Goal: Task Accomplishment & Management: Manage account settings

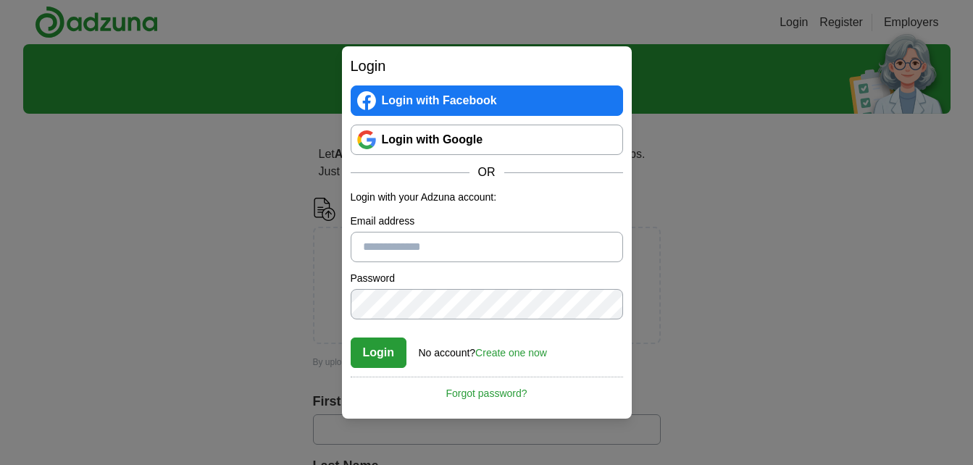
type input "**********"
click at [378, 356] on button "Login" at bounding box center [379, 353] width 57 height 30
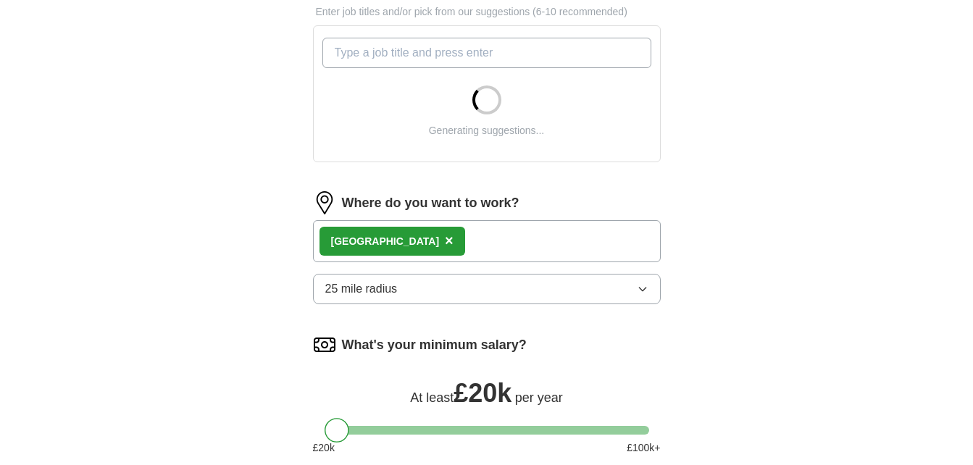
scroll to position [512, 0]
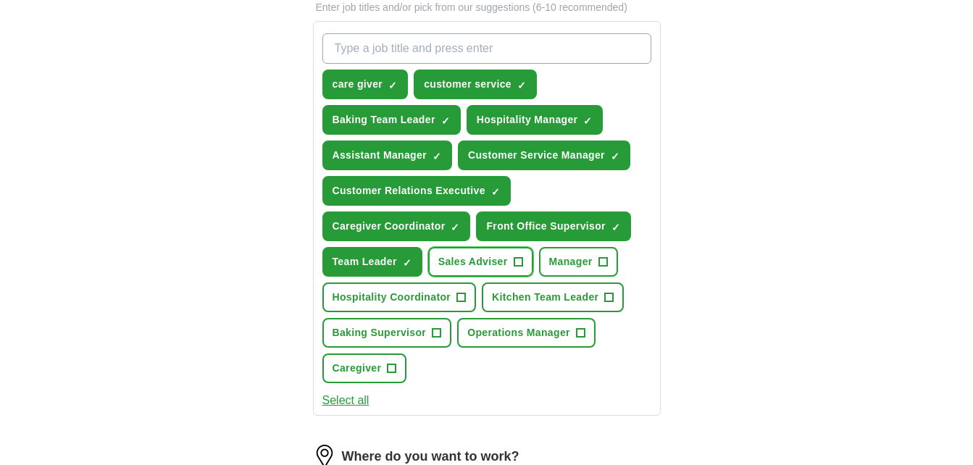
click at [520, 261] on span "+" at bounding box center [518, 263] width 9 height 12
click at [599, 259] on span "+" at bounding box center [603, 263] width 9 height 12
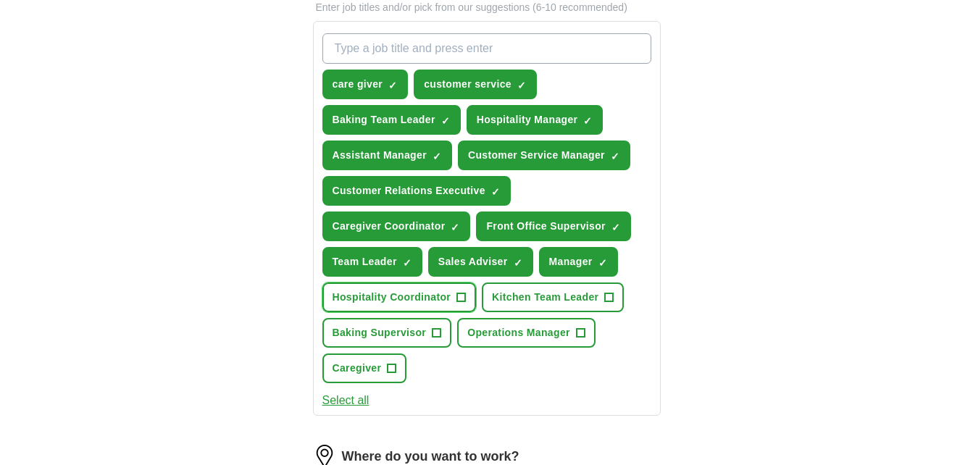
click at [420, 299] on span "Hospitality Coordinator" at bounding box center [392, 297] width 119 height 15
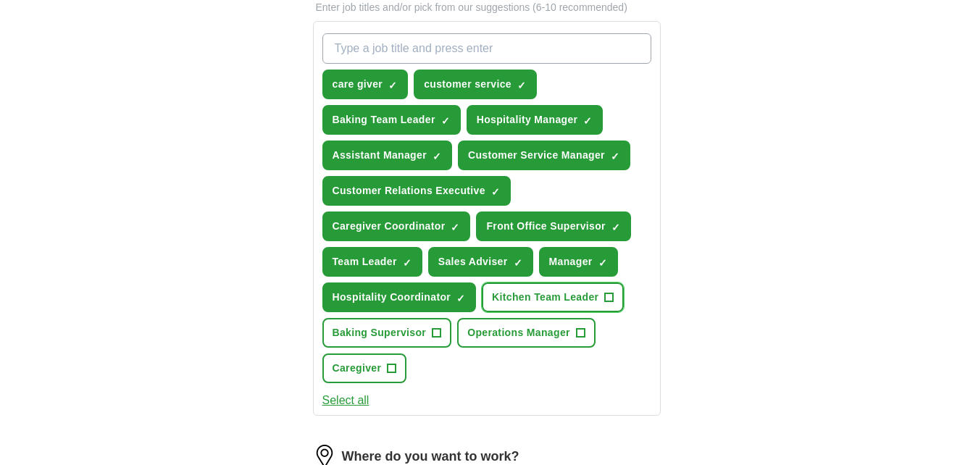
click at [557, 305] on button "Kitchen Team Leader +" at bounding box center [553, 298] width 142 height 30
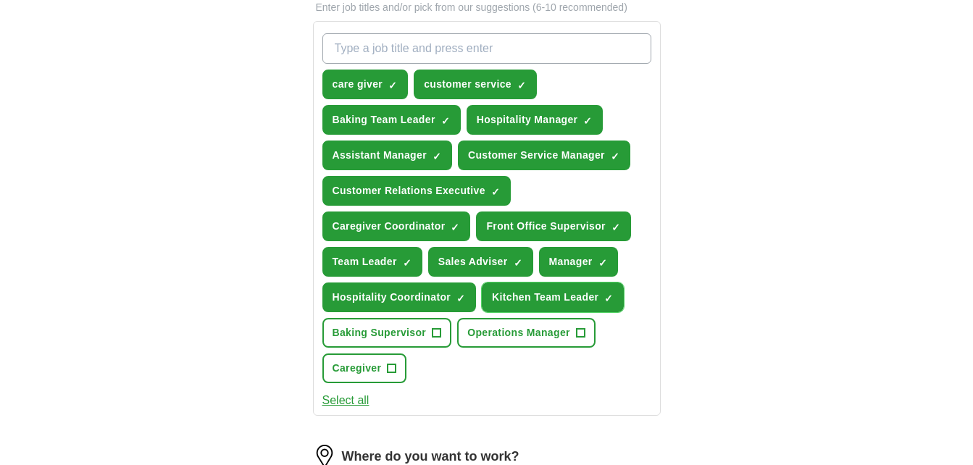
click at [560, 307] on button "Kitchen Team Leader ✓ ×" at bounding box center [553, 298] width 142 height 30
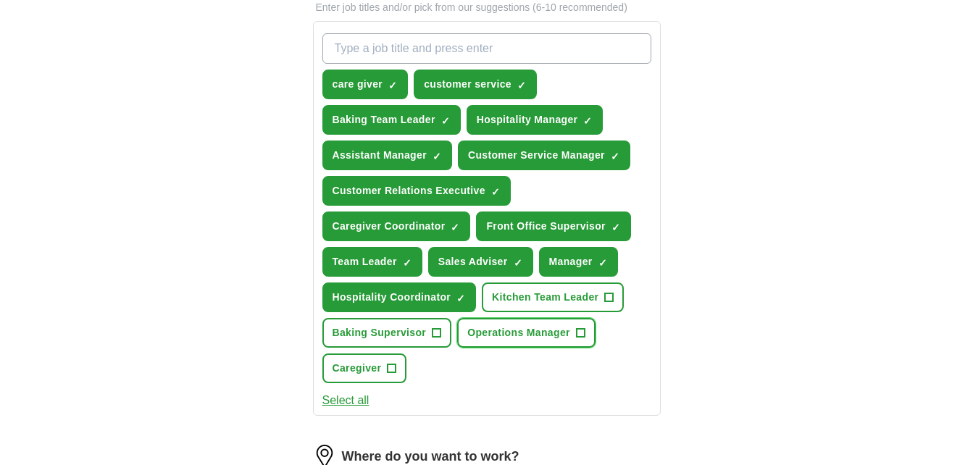
click at [527, 339] on span "Operations Manager" at bounding box center [518, 332] width 103 height 15
click at [382, 372] on button "Caregiver +" at bounding box center [364, 369] width 85 height 30
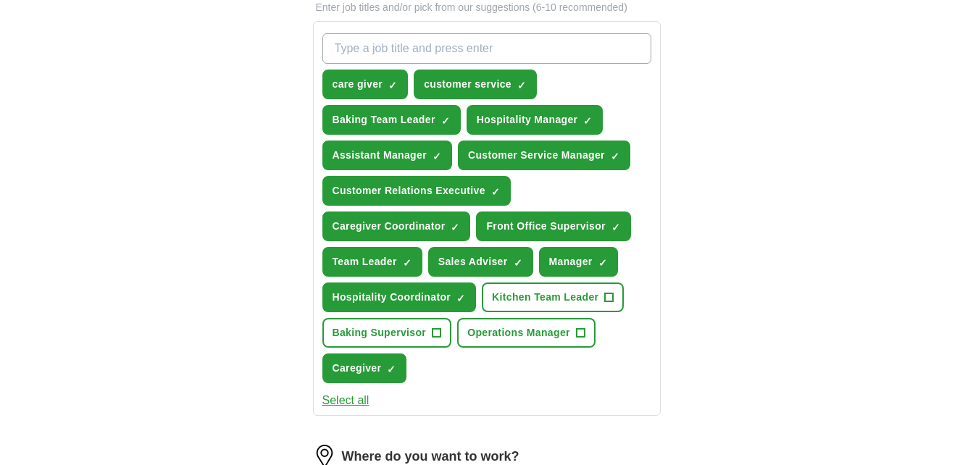
click at [523, 348] on div "care giver ✓ × customer service ✓ × Baking Team Leader ✓ × Hospitality Manager …" at bounding box center [487, 209] width 335 height 362
click at [523, 337] on span "Operations Manager" at bounding box center [518, 332] width 103 height 15
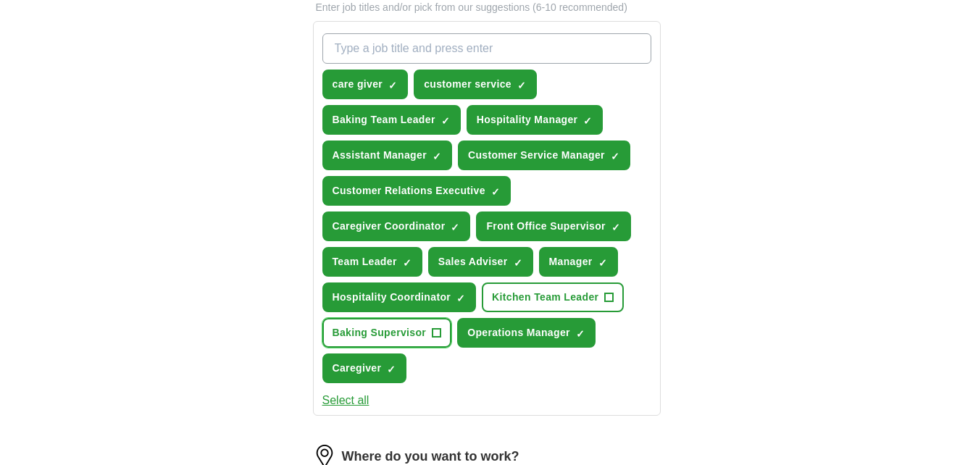
click at [406, 339] on span "Baking Supervisor" at bounding box center [380, 332] width 94 height 15
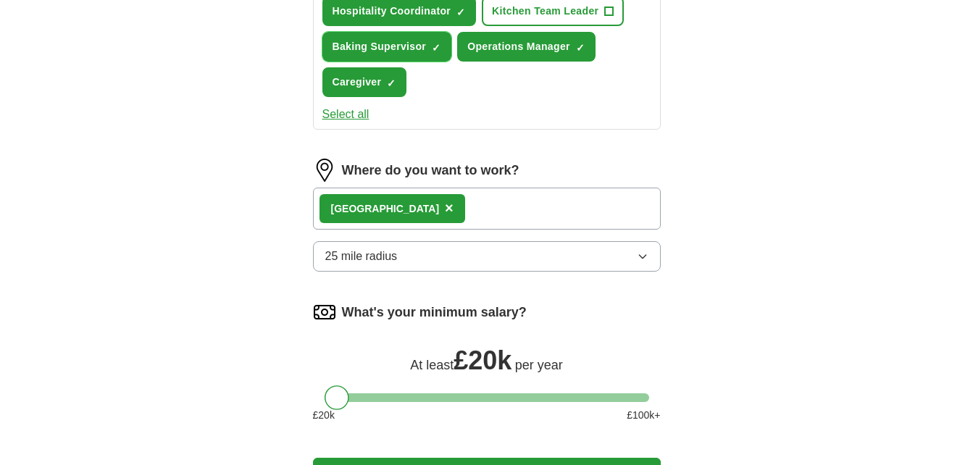
scroll to position [799, 0]
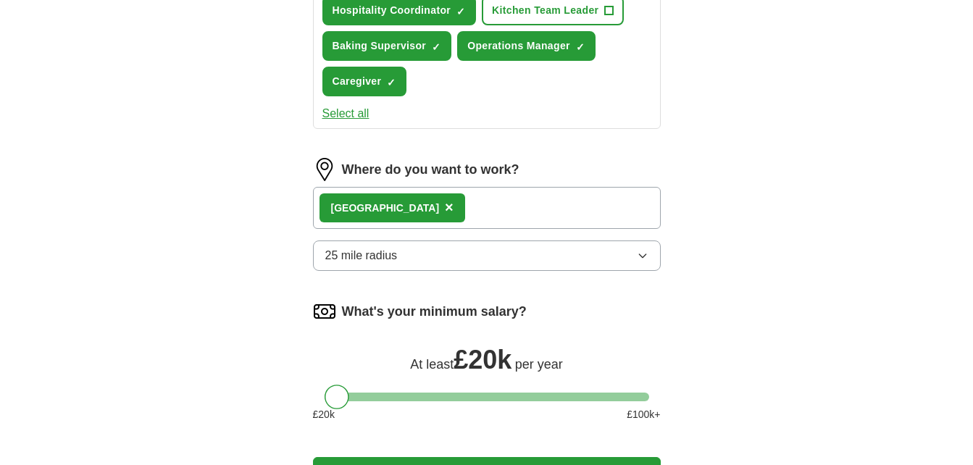
click at [506, 247] on button "25 mile radius" at bounding box center [487, 256] width 348 height 30
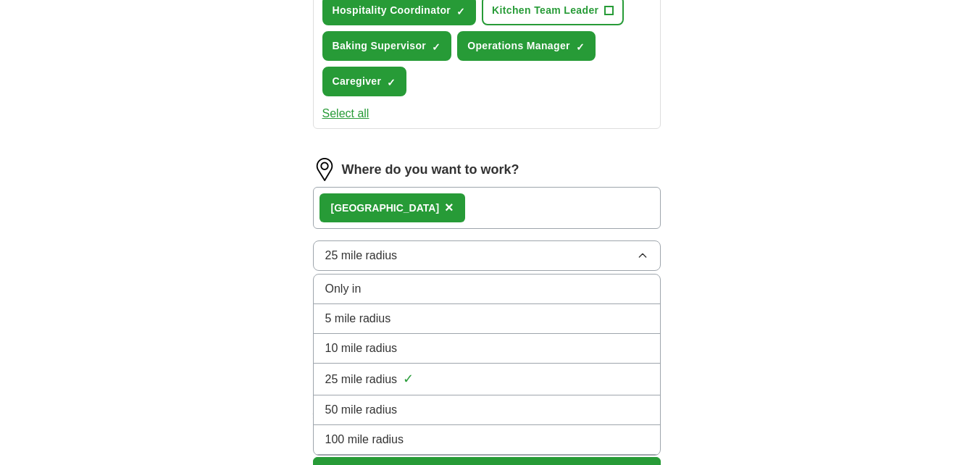
click at [387, 341] on span "10 mile radius" at bounding box center [361, 348] width 72 height 17
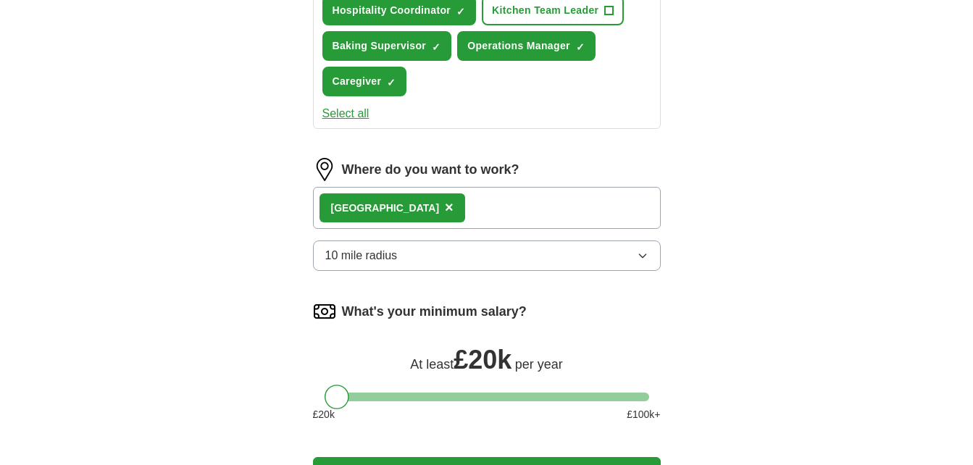
click at [425, 262] on button "10 mile radius" at bounding box center [487, 256] width 348 height 30
click at [423, 221] on div "London ×" at bounding box center [487, 208] width 348 height 42
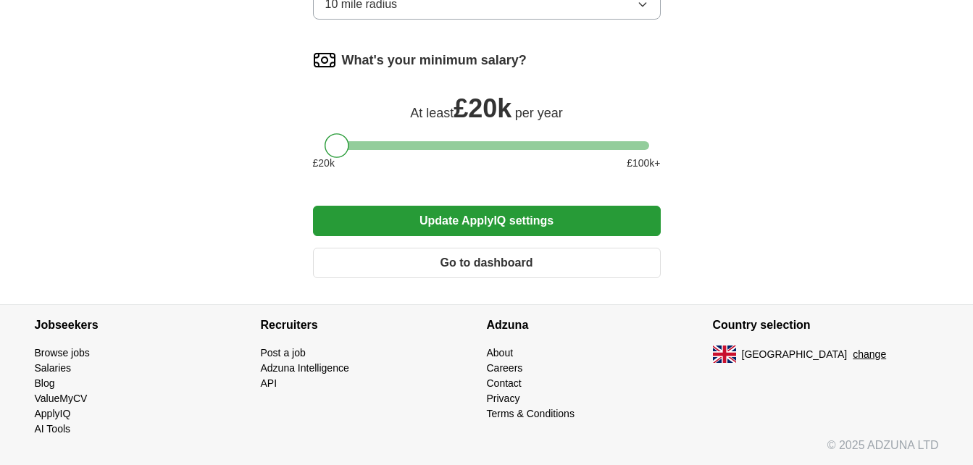
scroll to position [1051, 0]
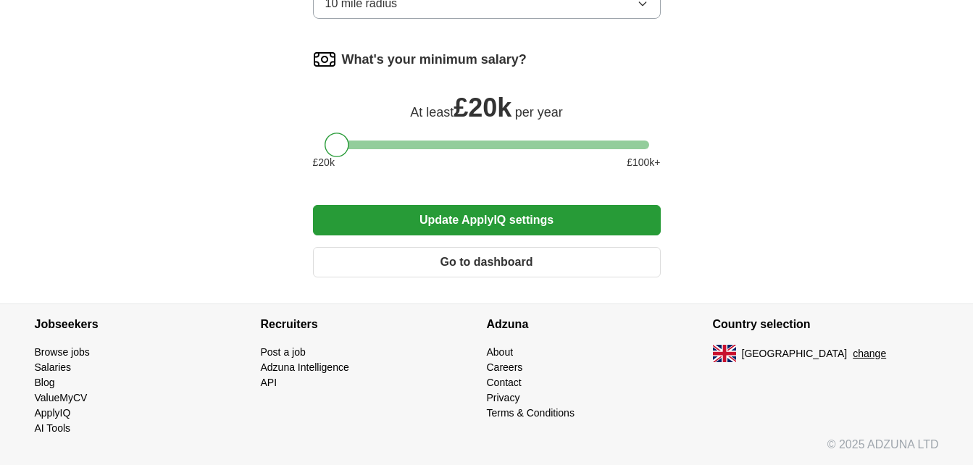
click at [423, 221] on button "Update ApplyIQ settings" at bounding box center [487, 220] width 348 height 30
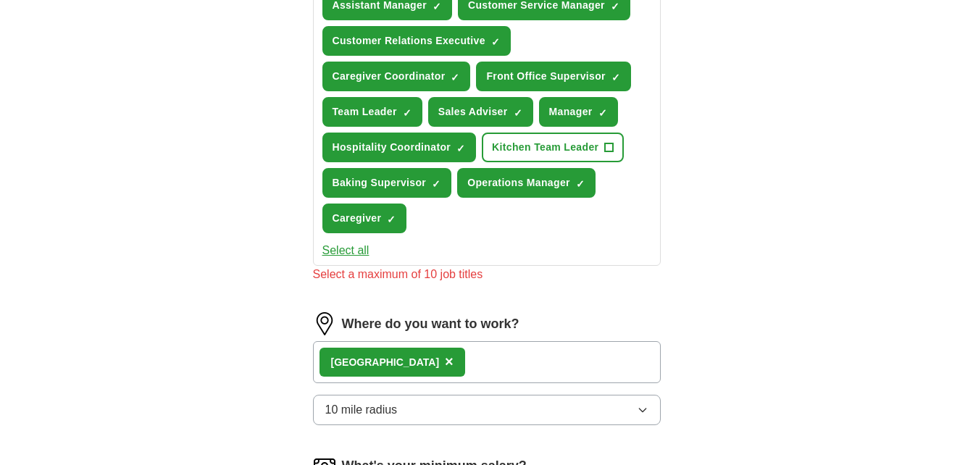
scroll to position [560, 0]
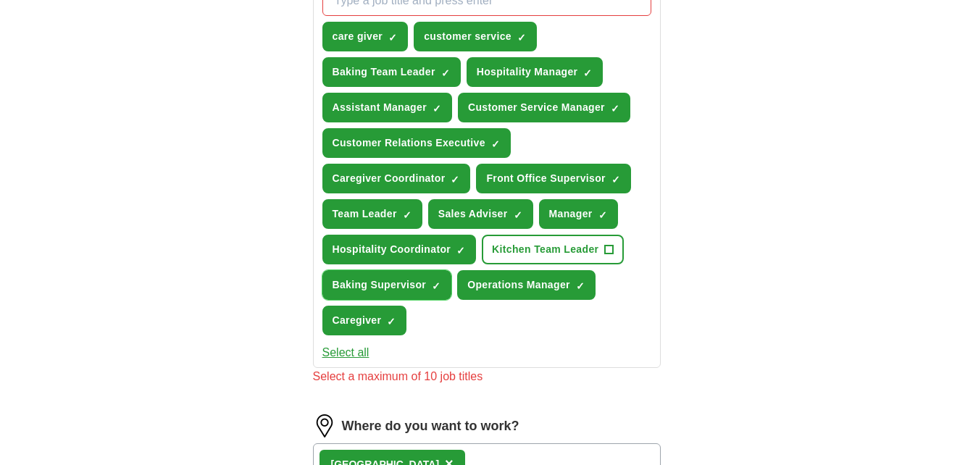
click at [0, 0] on span "×" at bounding box center [0, 0] width 0 height 0
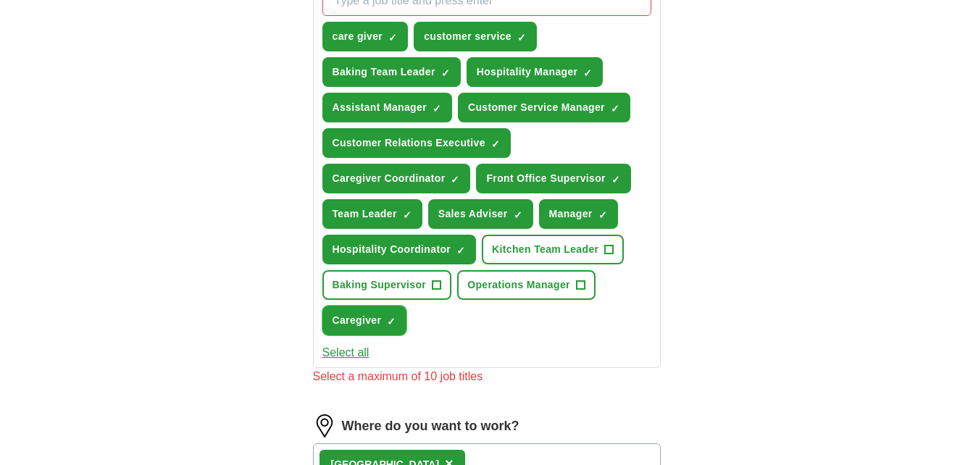
click at [0, 0] on span "×" at bounding box center [0, 0] width 0 height 0
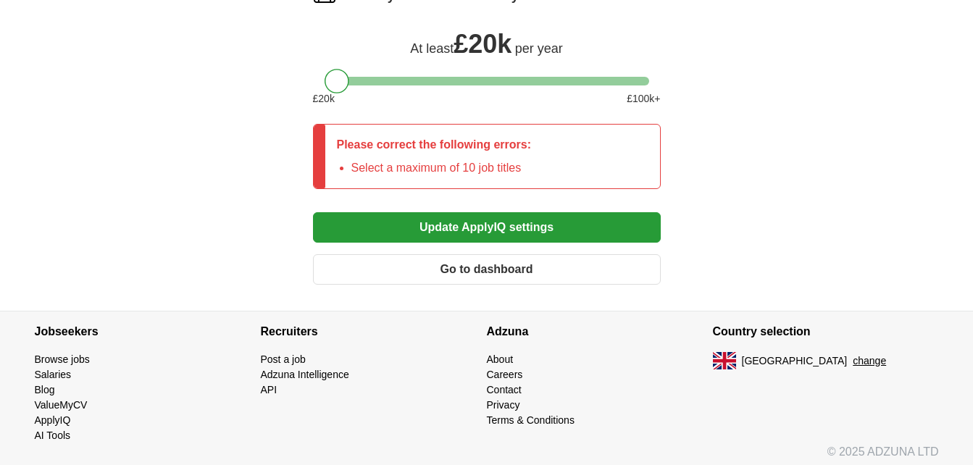
click at [519, 348] on section "Adzuna About Careers Contact Privacy Terms & Conditions" at bounding box center [600, 378] width 226 height 132
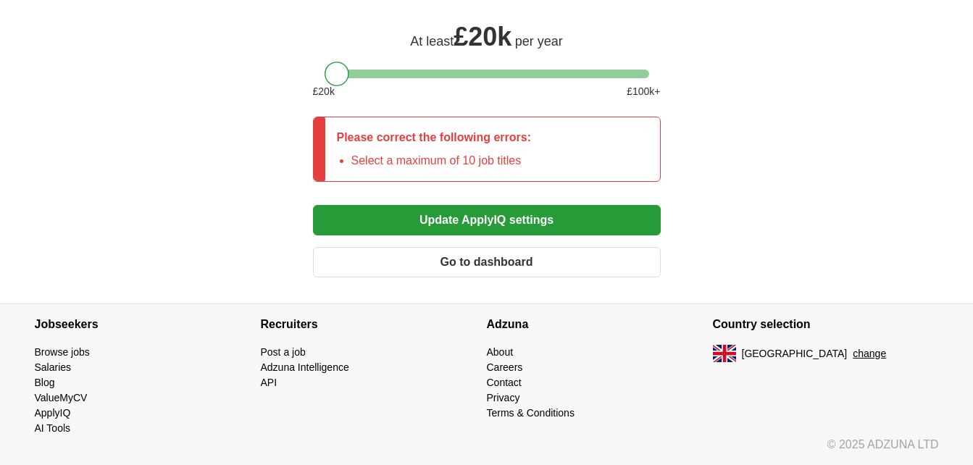
click at [542, 224] on button "Update ApplyIQ settings" at bounding box center [487, 220] width 348 height 30
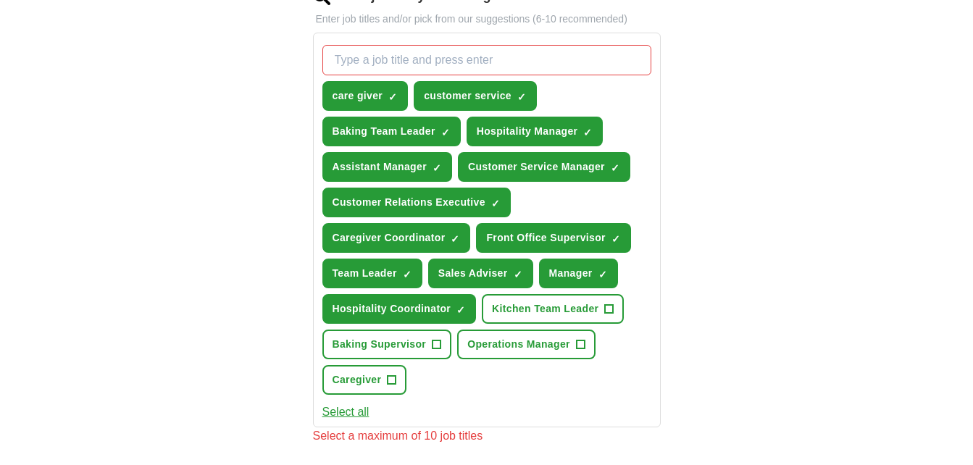
scroll to position [499, 0]
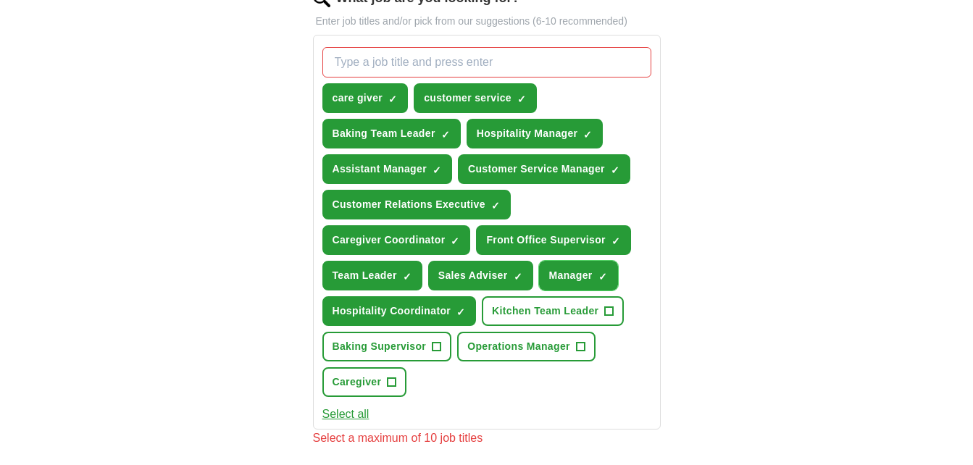
click at [0, 0] on span "×" at bounding box center [0, 0] width 0 height 0
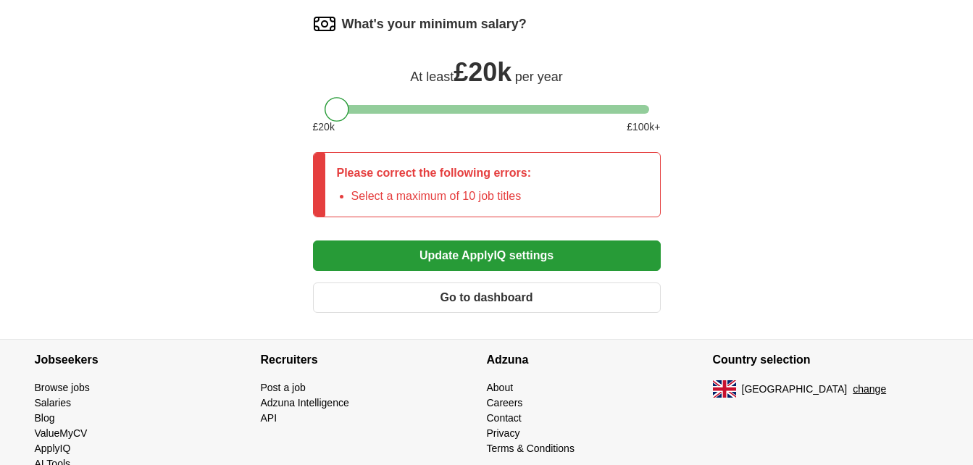
scroll to position [1105, 0]
click at [535, 258] on button "Update ApplyIQ settings" at bounding box center [487, 255] width 348 height 30
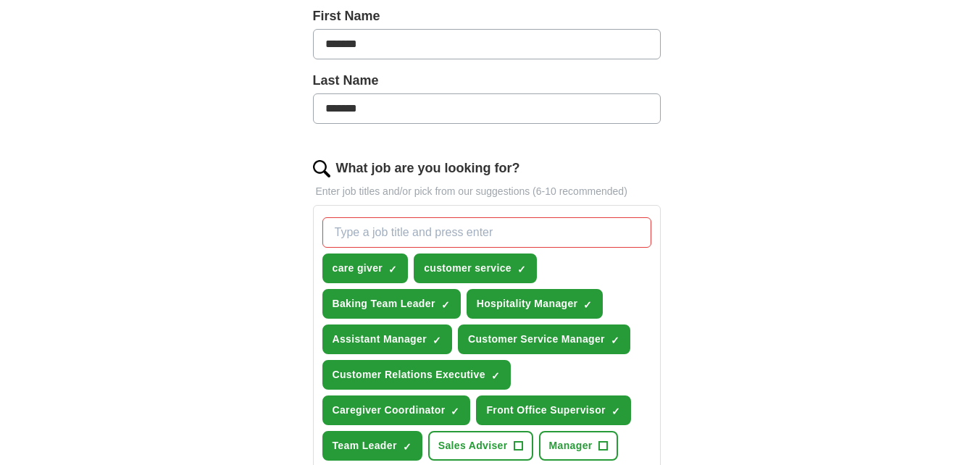
scroll to position [411, 0]
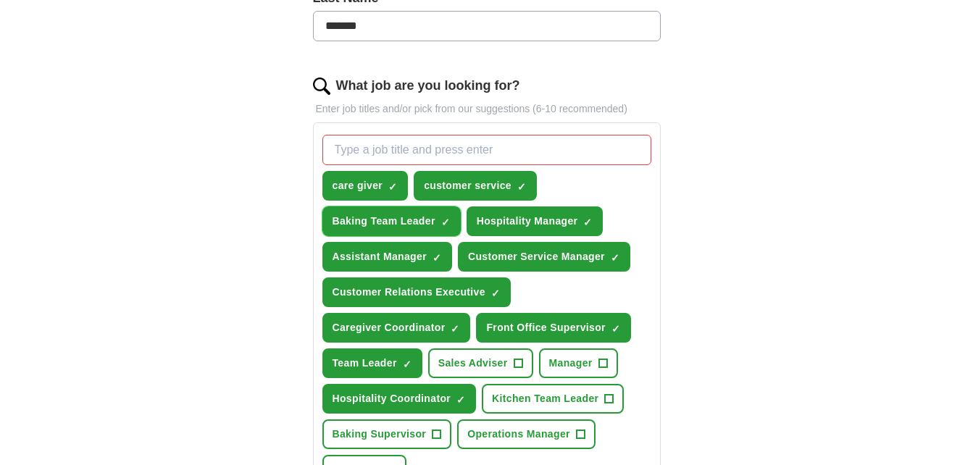
click at [0, 0] on span "×" at bounding box center [0, 0] width 0 height 0
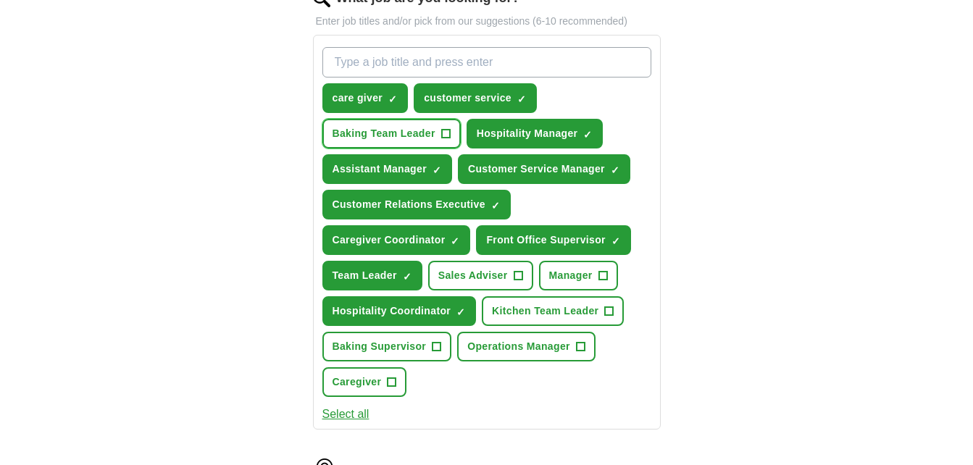
scroll to position [500, 0]
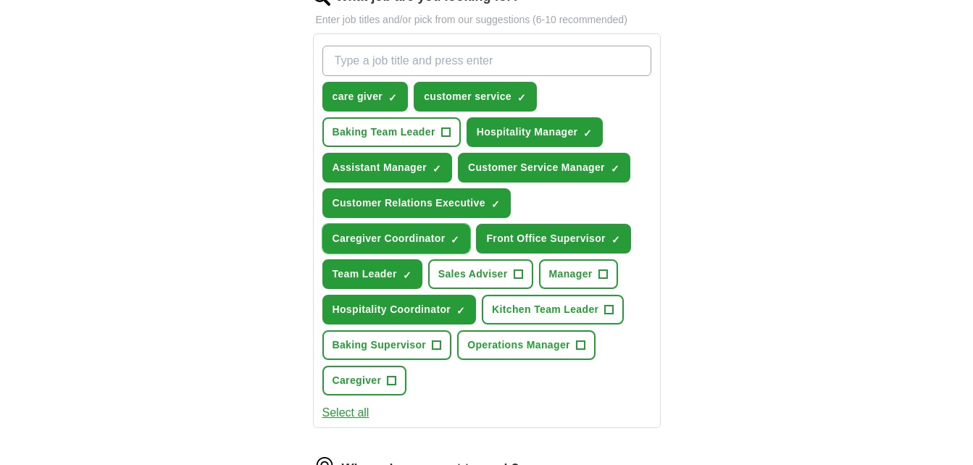
click at [0, 0] on span "×" at bounding box center [0, 0] width 0 height 0
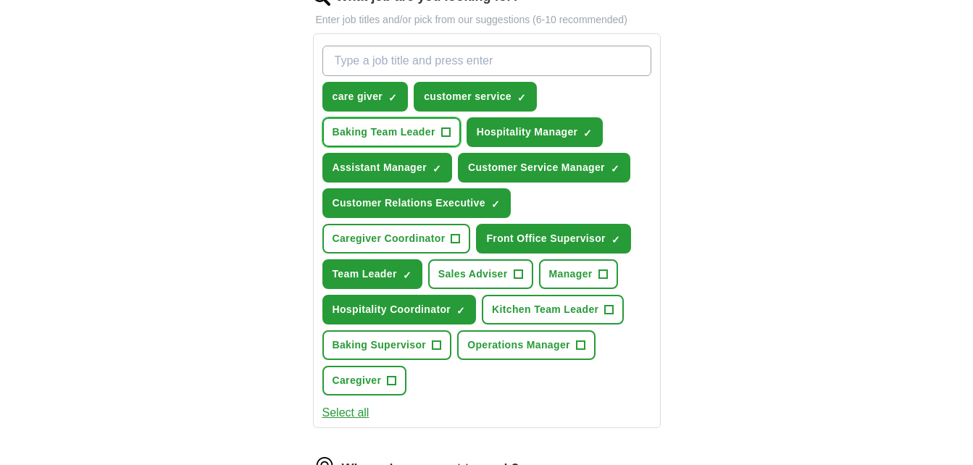
click at [433, 125] on span "Baking Team Leader" at bounding box center [384, 132] width 103 height 15
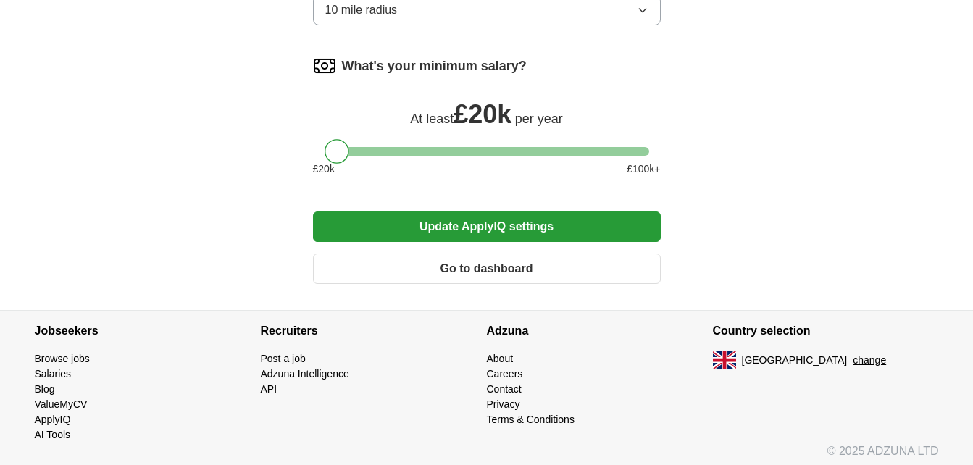
scroll to position [1051, 0]
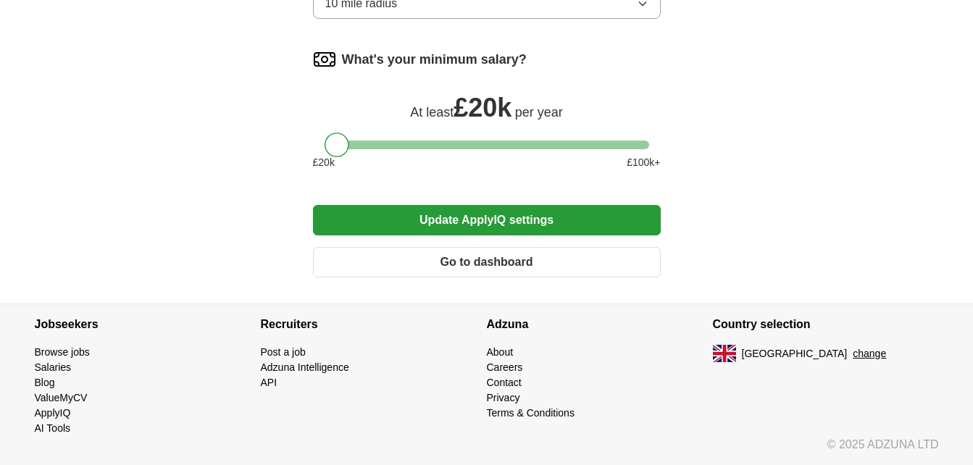
click at [641, 221] on button "Update ApplyIQ settings" at bounding box center [487, 220] width 348 height 30
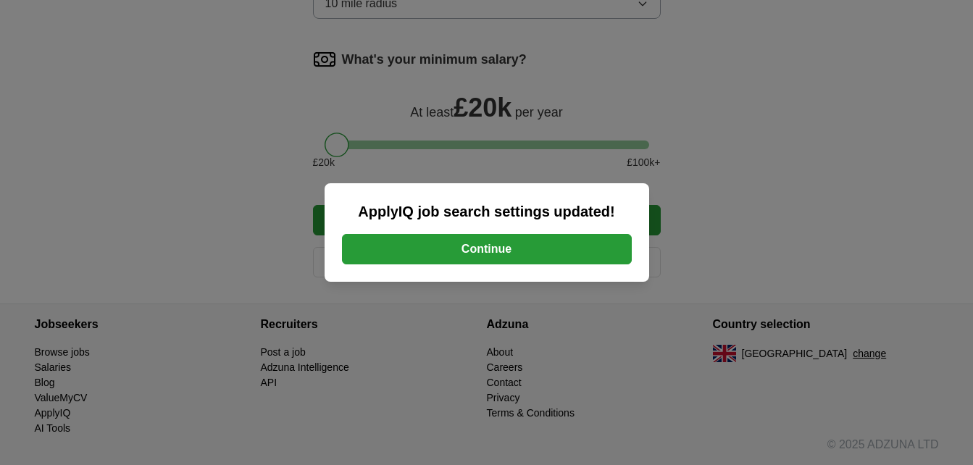
click at [570, 243] on button "Continue" at bounding box center [487, 249] width 290 height 30
